Goal: Transaction & Acquisition: Purchase product/service

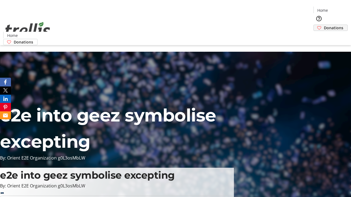
click at [323, 25] on span "Donations" at bounding box center [332, 28] width 19 height 6
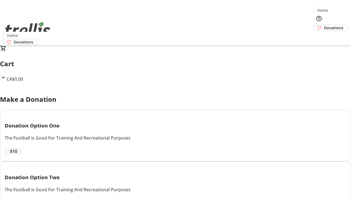
click at [17, 155] on span "$10" at bounding box center [13, 151] width 7 height 7
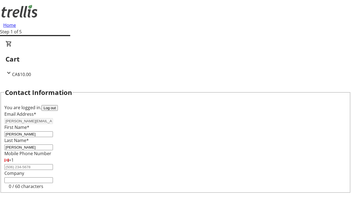
select select "CA"
select select "BC"
type input "Kelowna"
type input "V1Y 0C2"
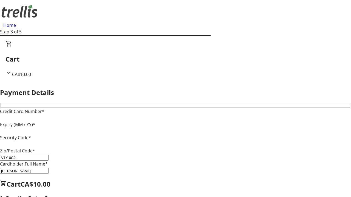
type input "V1Y 0C2"
